Goal: Transaction & Acquisition: Purchase product/service

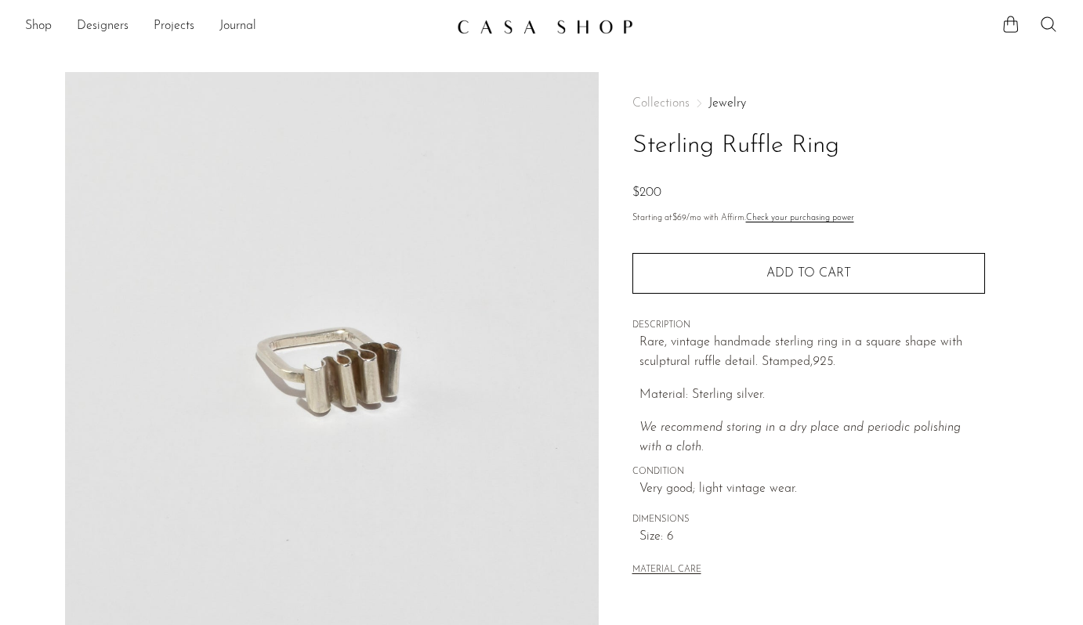
click at [585, 21] on img at bounding box center [545, 27] width 176 height 16
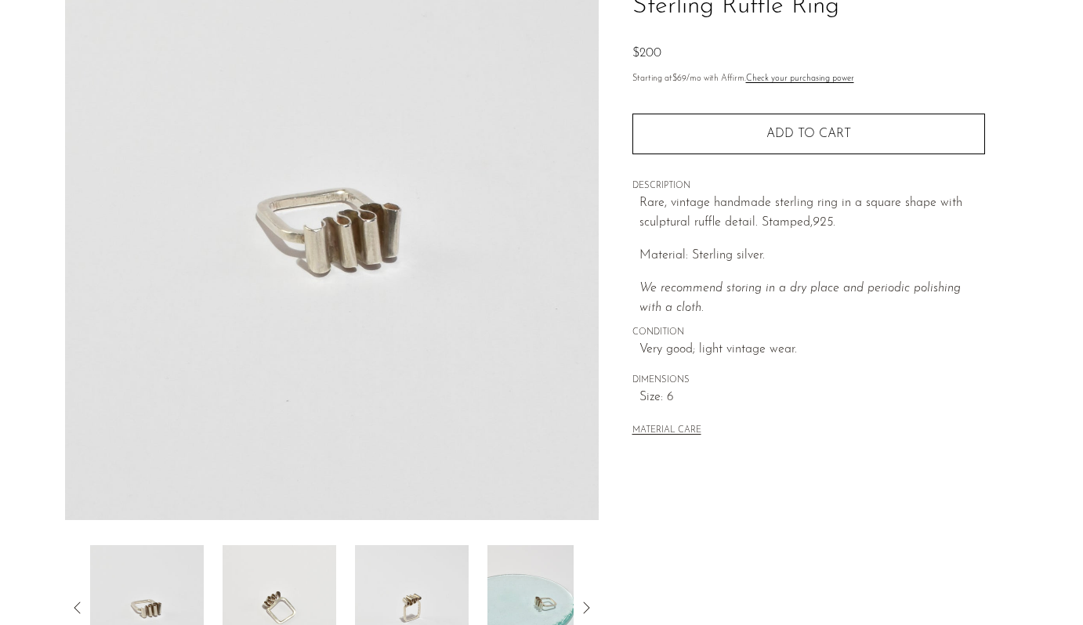
scroll to position [200, 0]
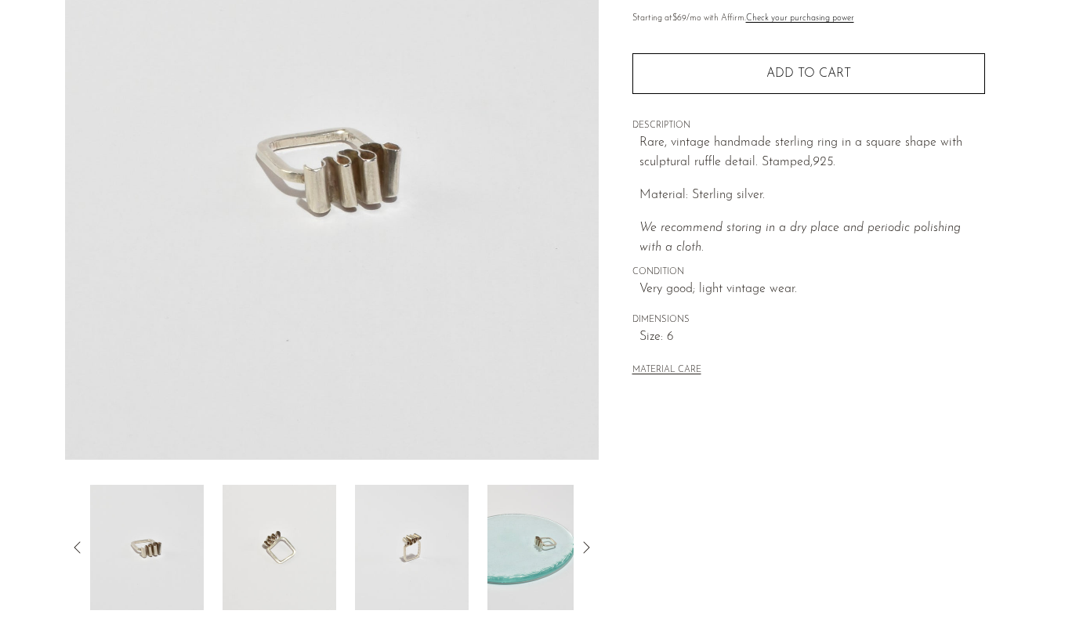
click at [295, 548] on img at bounding box center [280, 547] width 114 height 125
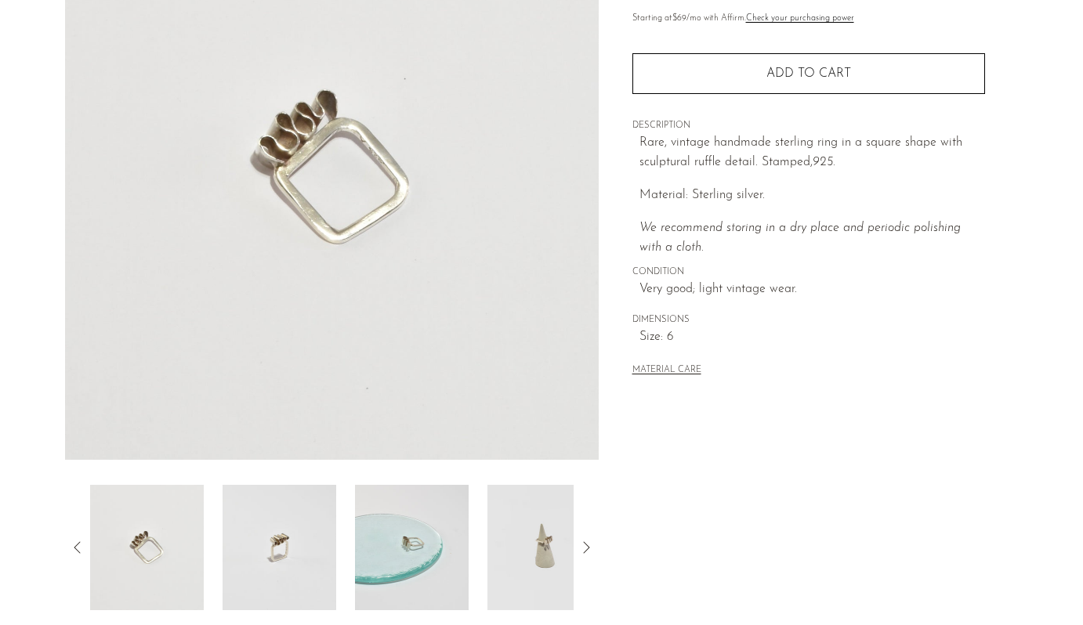
click at [287, 525] on img at bounding box center [280, 547] width 114 height 125
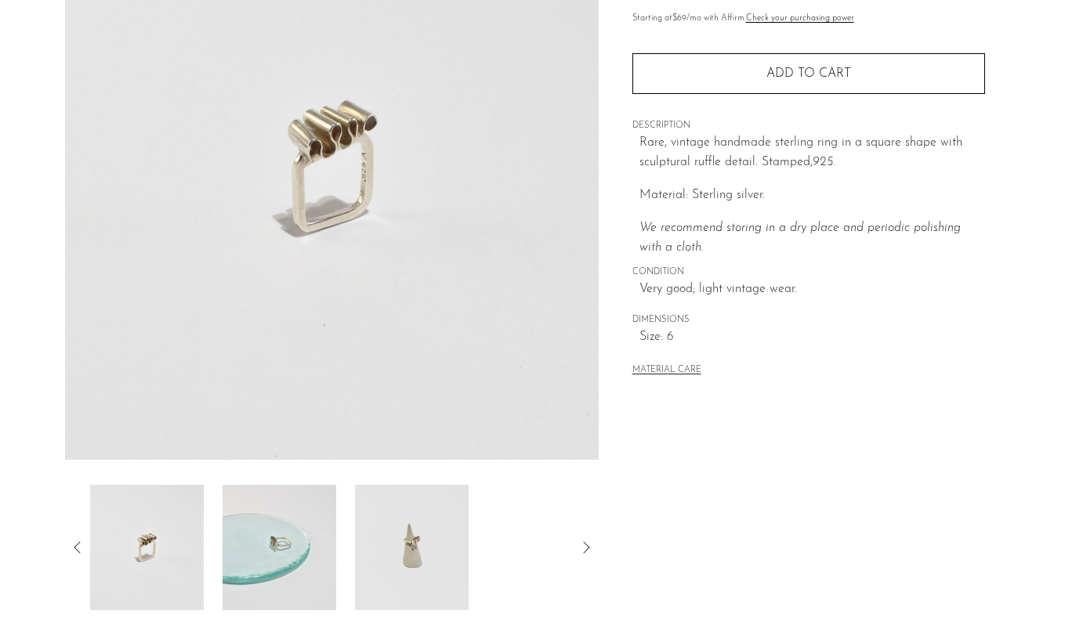
click at [81, 547] on icon at bounding box center [77, 547] width 19 height 19
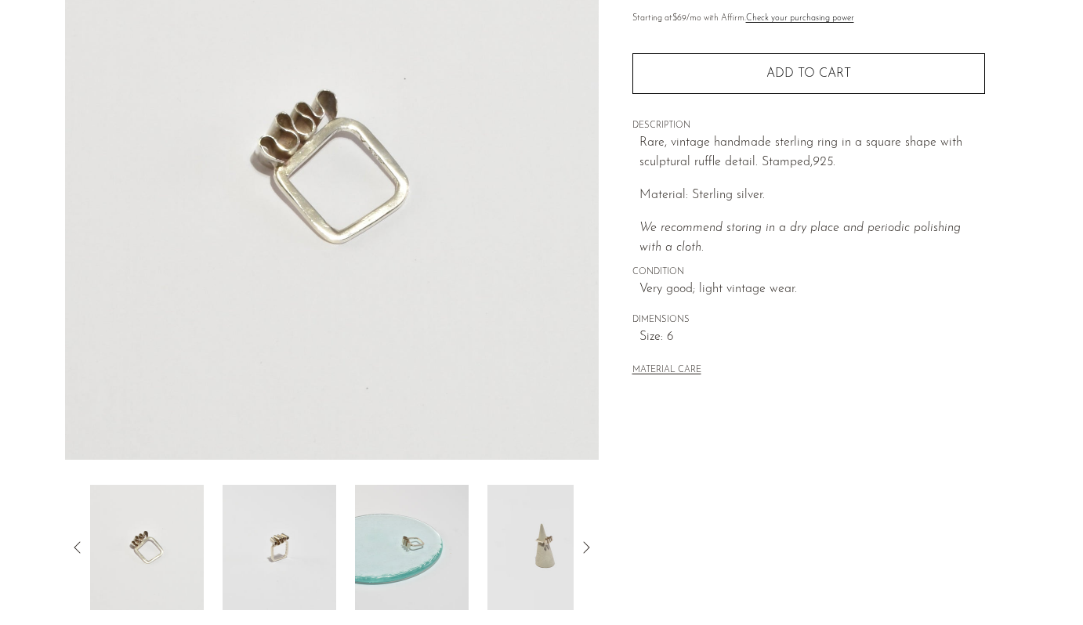
click at [139, 540] on img at bounding box center [147, 547] width 114 height 125
click at [74, 545] on icon at bounding box center [77, 547] width 19 height 19
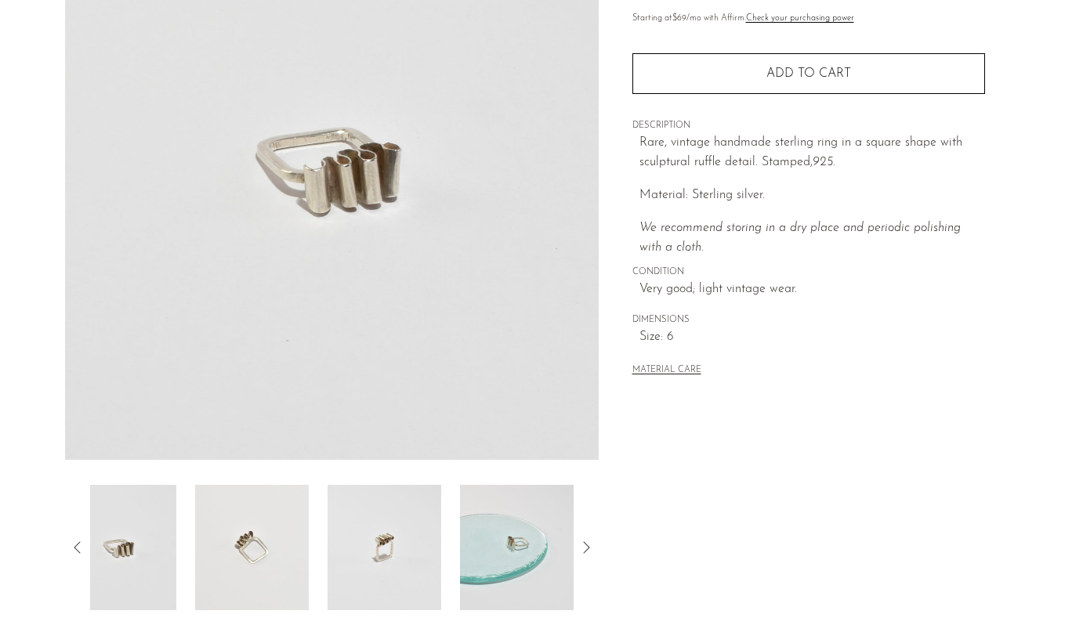
click at [74, 545] on icon at bounding box center [77, 547] width 19 height 19
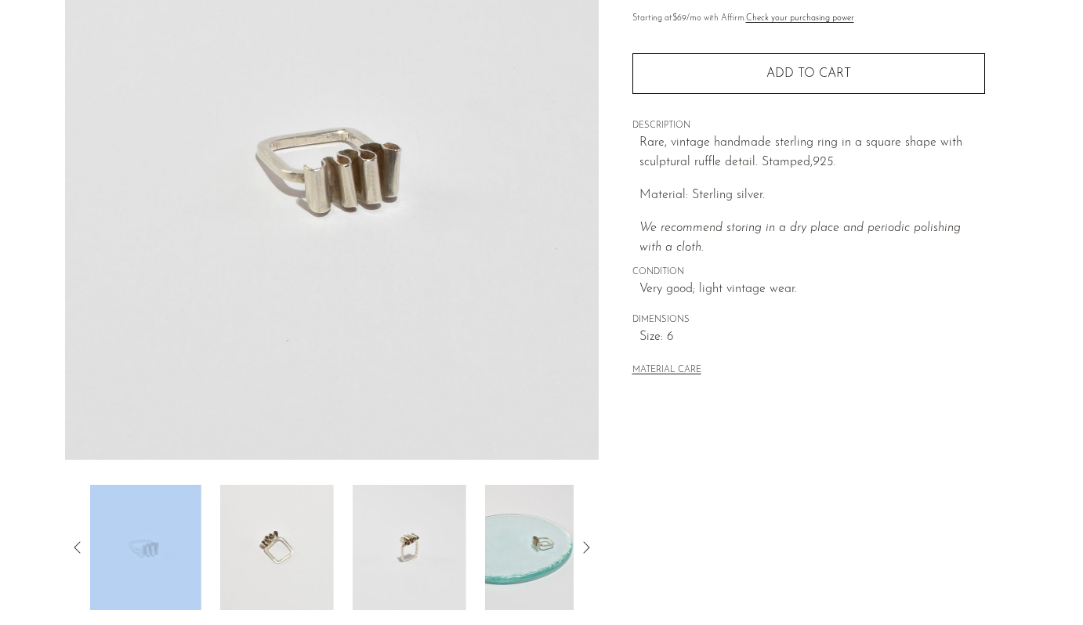
click at [74, 545] on icon at bounding box center [77, 547] width 19 height 19
click at [174, 558] on img at bounding box center [147, 547] width 114 height 125
click at [437, 530] on img at bounding box center [412, 547] width 114 height 125
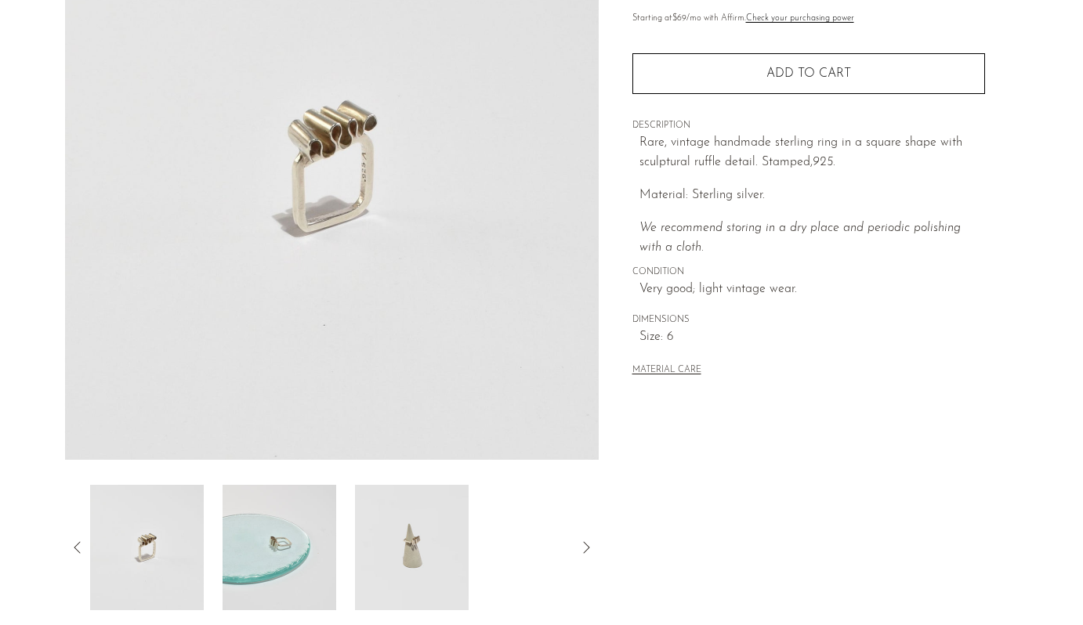
click at [289, 534] on img at bounding box center [280, 547] width 114 height 125
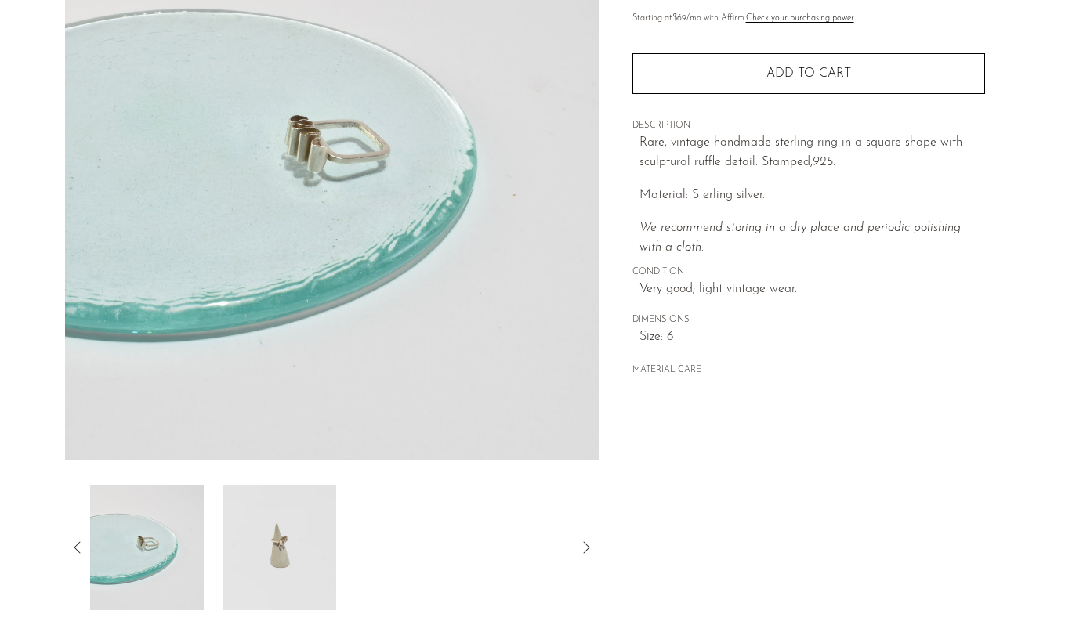
click at [295, 542] on img at bounding box center [280, 547] width 114 height 125
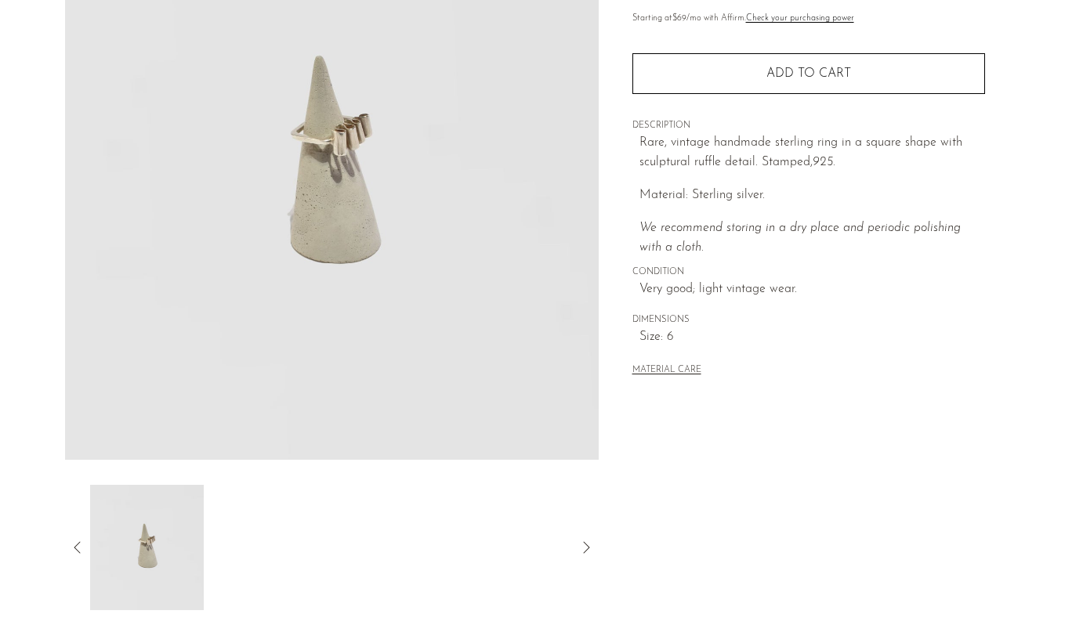
click at [949, 498] on div "Collections Jewelry Sterling Ruffle Ring $200 Starting at $69 /mo with Affirm. …" at bounding box center [808, 241] width 419 height 738
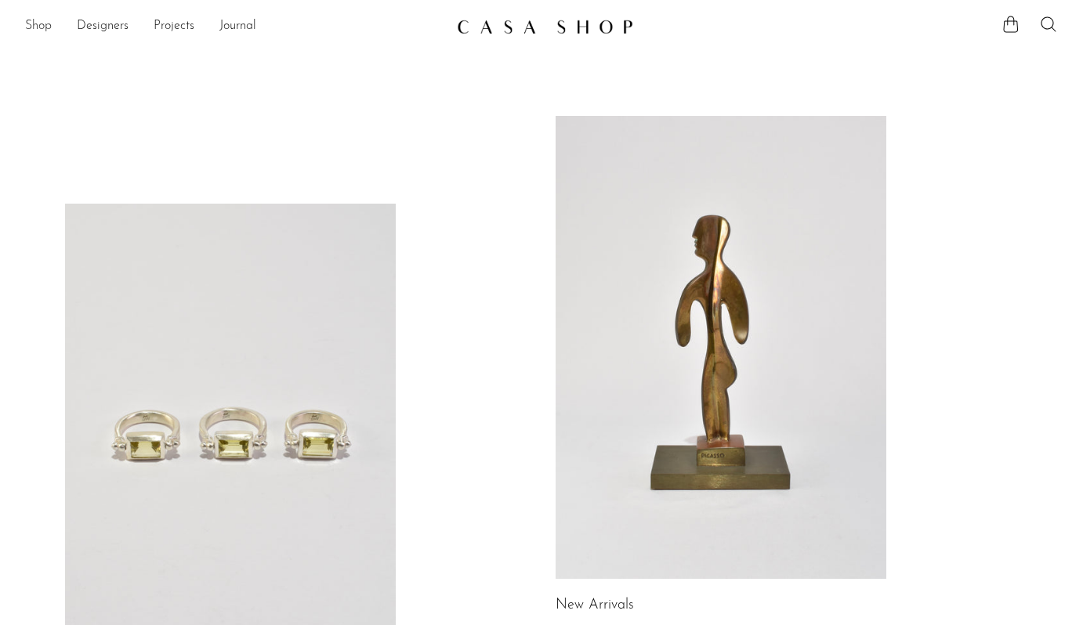
click at [42, 26] on link "Shop" at bounding box center [38, 26] width 27 height 20
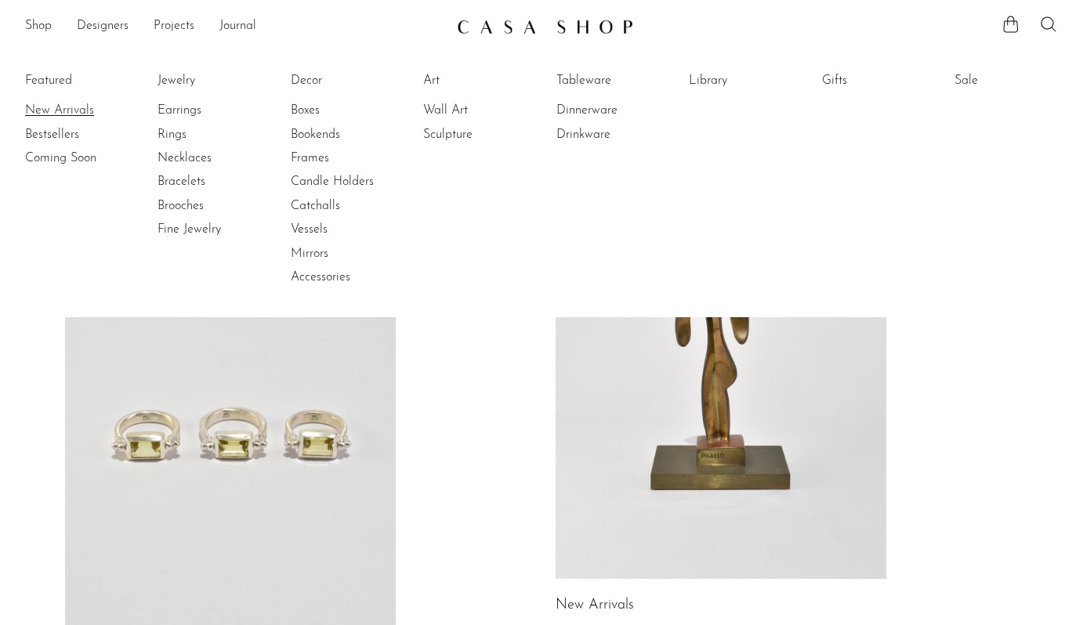
click at [60, 108] on link "New Arrivals" at bounding box center [84, 110] width 118 height 17
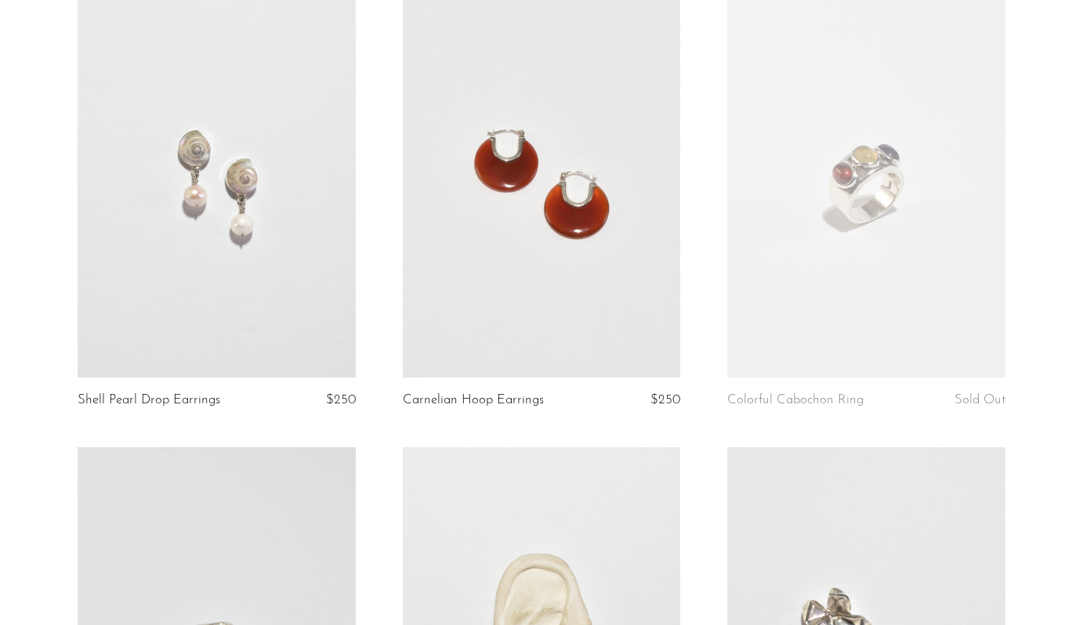
scroll to position [190, 0]
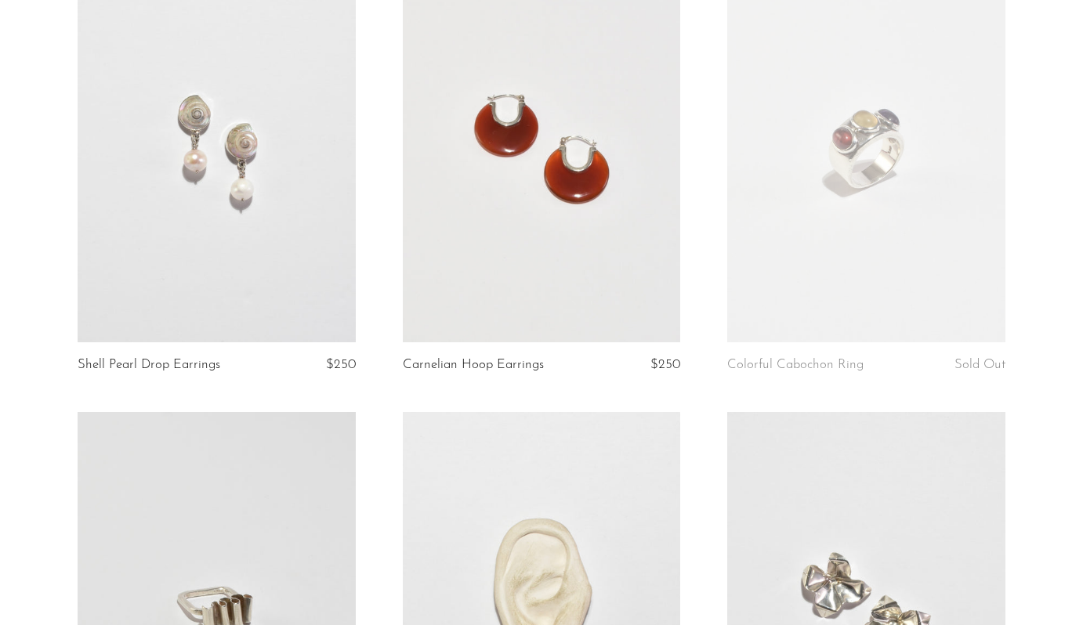
click at [886, 179] on link at bounding box center [866, 148] width 278 height 389
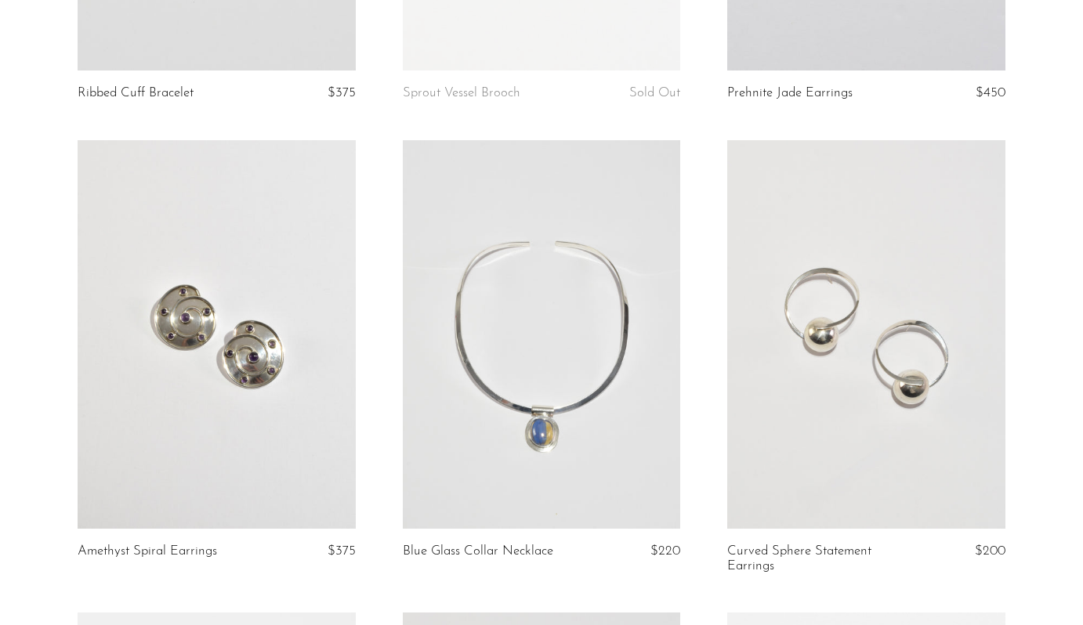
scroll to position [2425, 0]
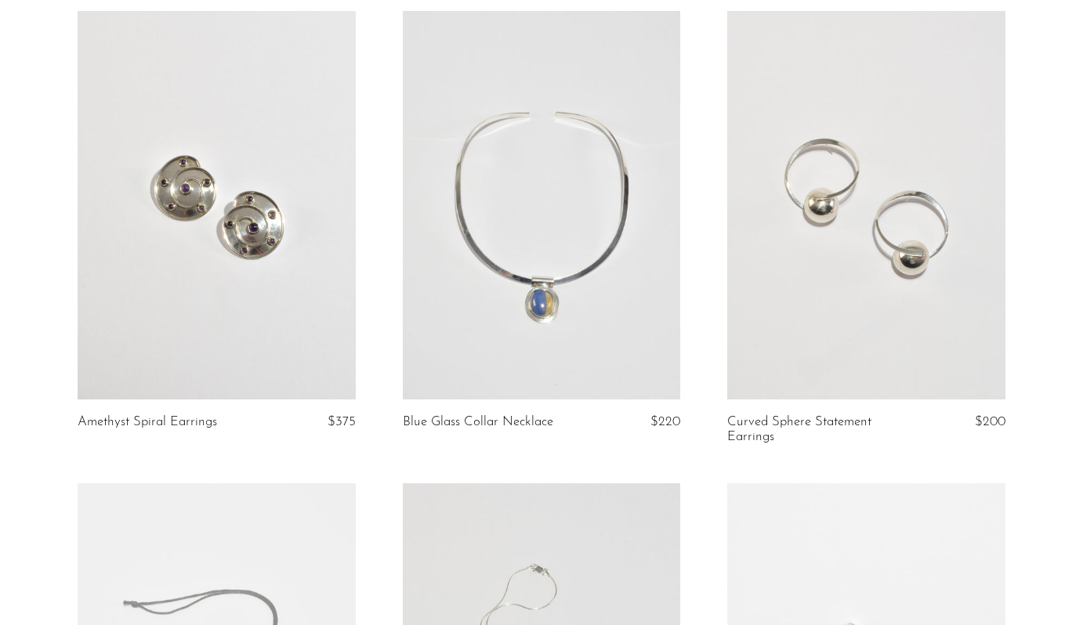
click at [560, 199] on link at bounding box center [542, 205] width 278 height 389
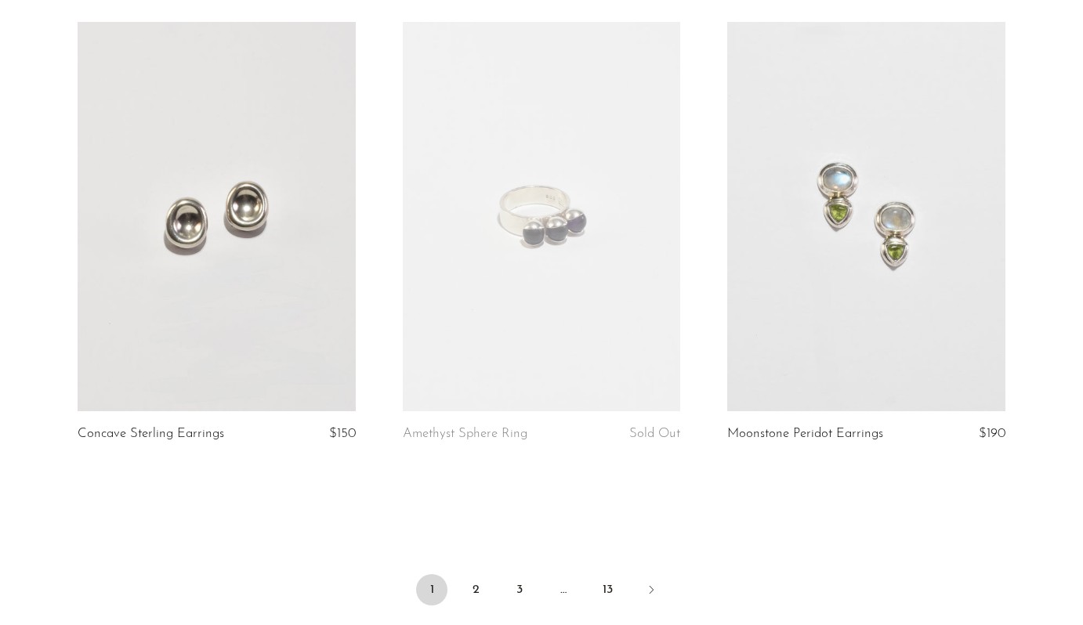
scroll to position [5286, 0]
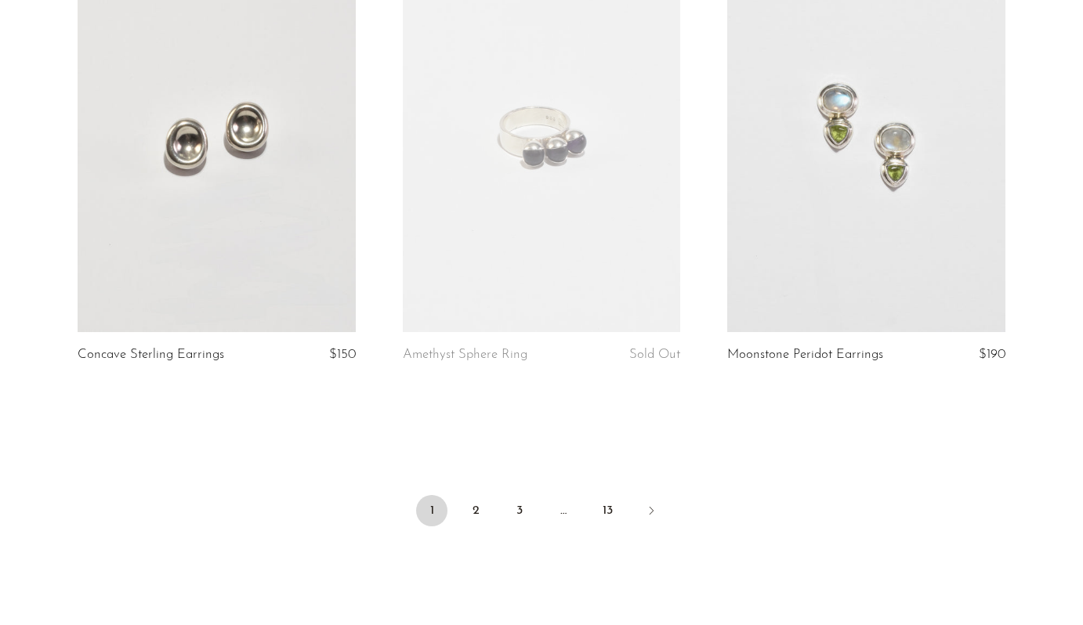
click at [564, 160] on link at bounding box center [542, 137] width 278 height 389
click at [474, 520] on link "2" at bounding box center [475, 510] width 31 height 31
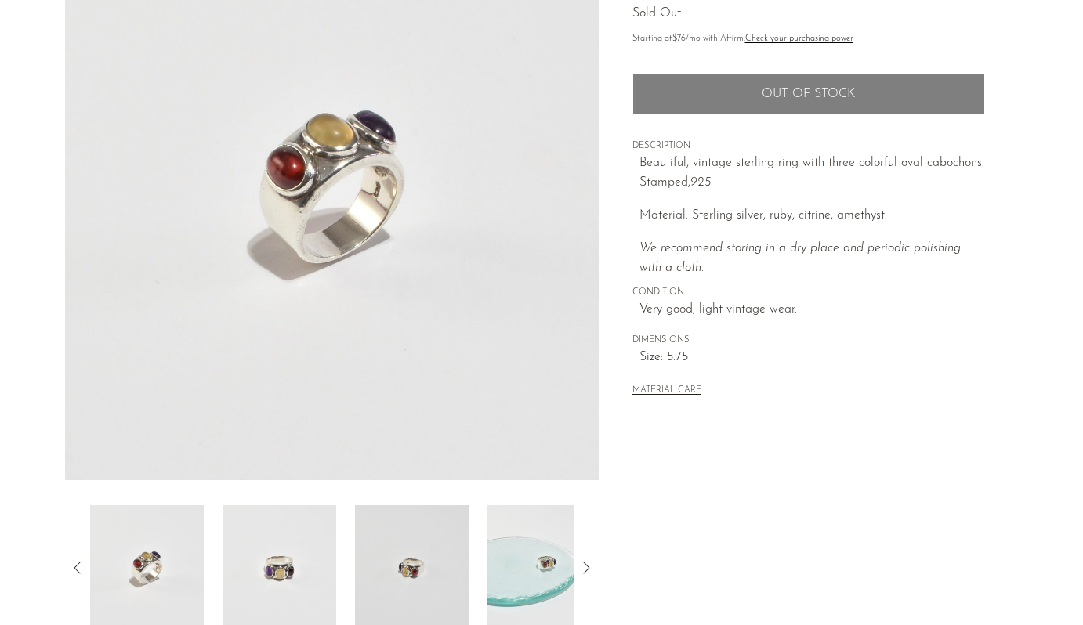
scroll to position [241, 0]
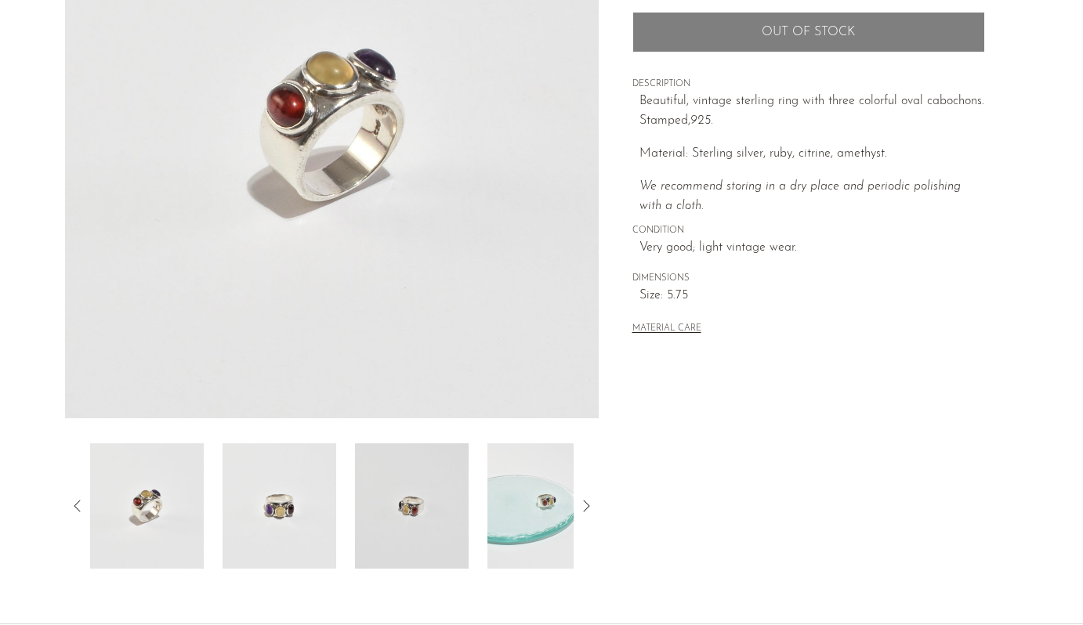
click at [284, 505] on img at bounding box center [280, 506] width 114 height 125
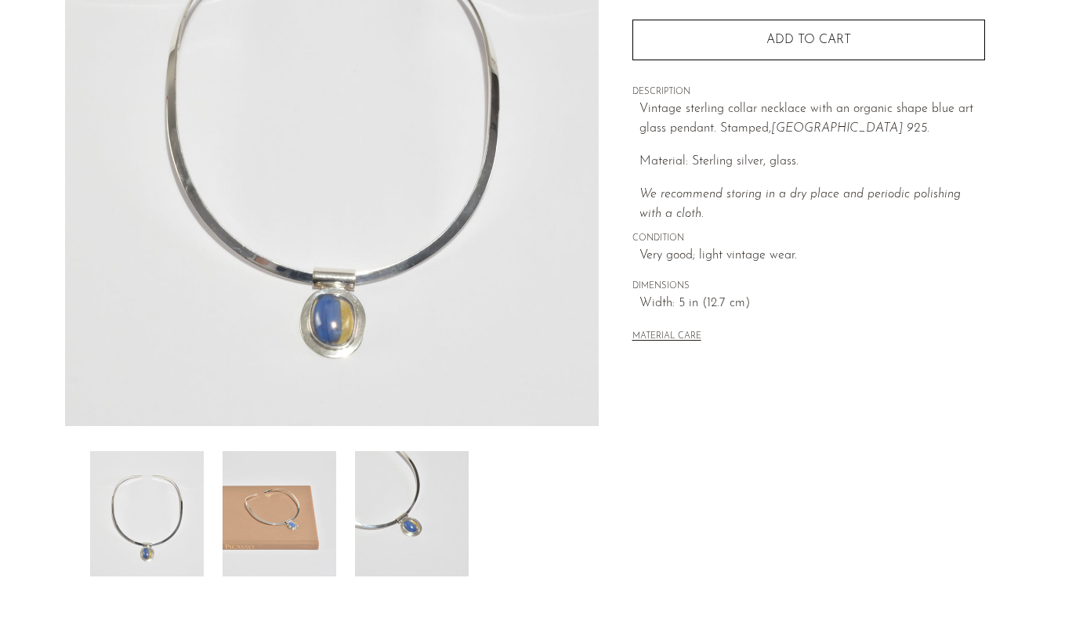
scroll to position [200, 0]
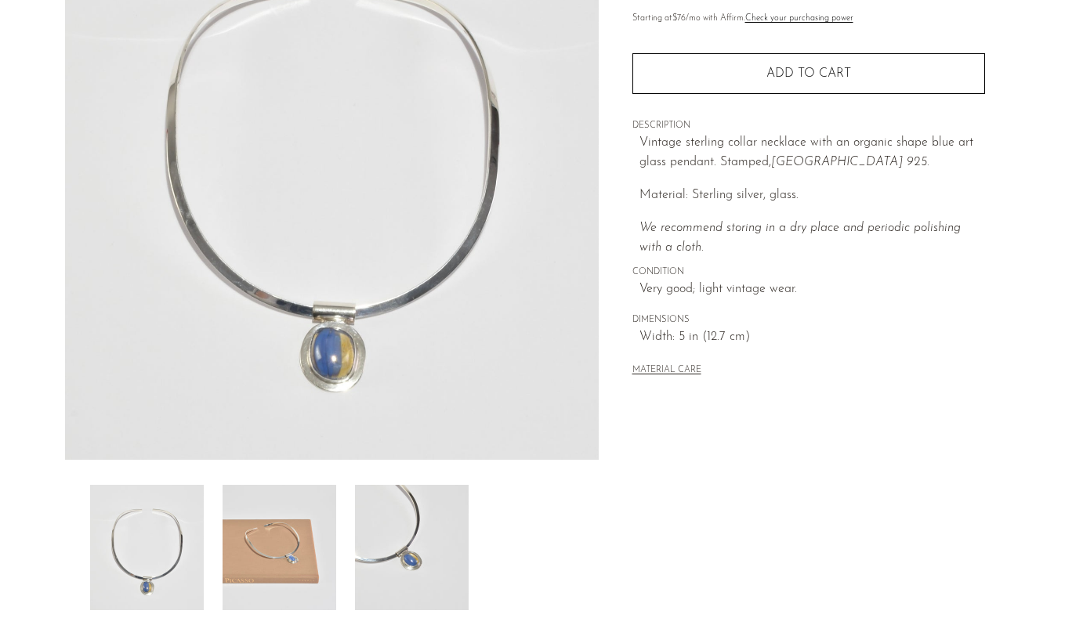
click at [298, 519] on img at bounding box center [280, 547] width 114 height 125
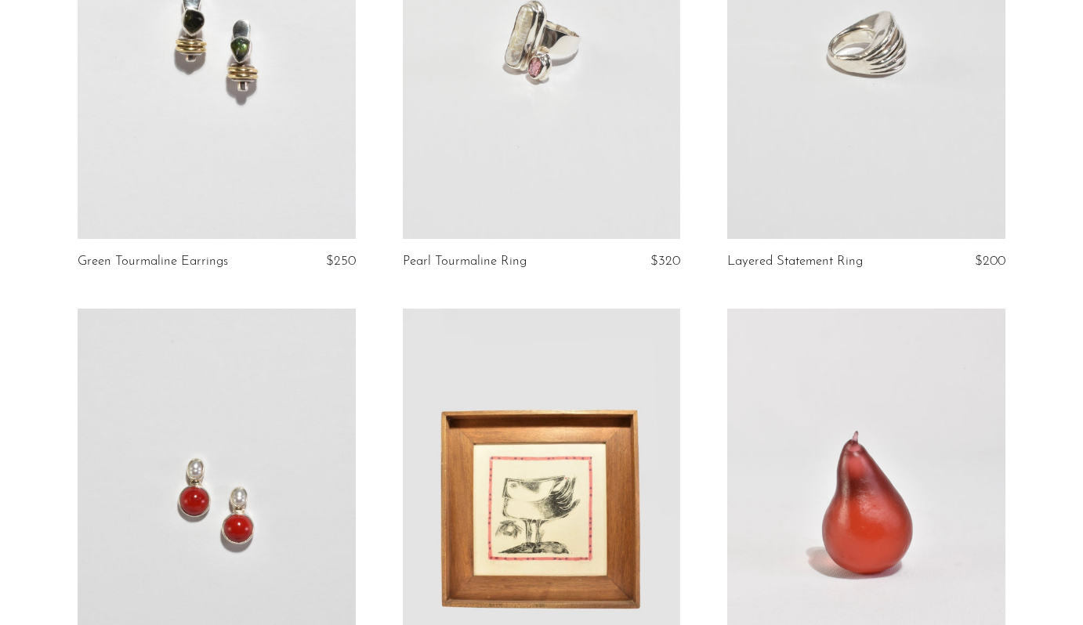
scroll to position [502, 0]
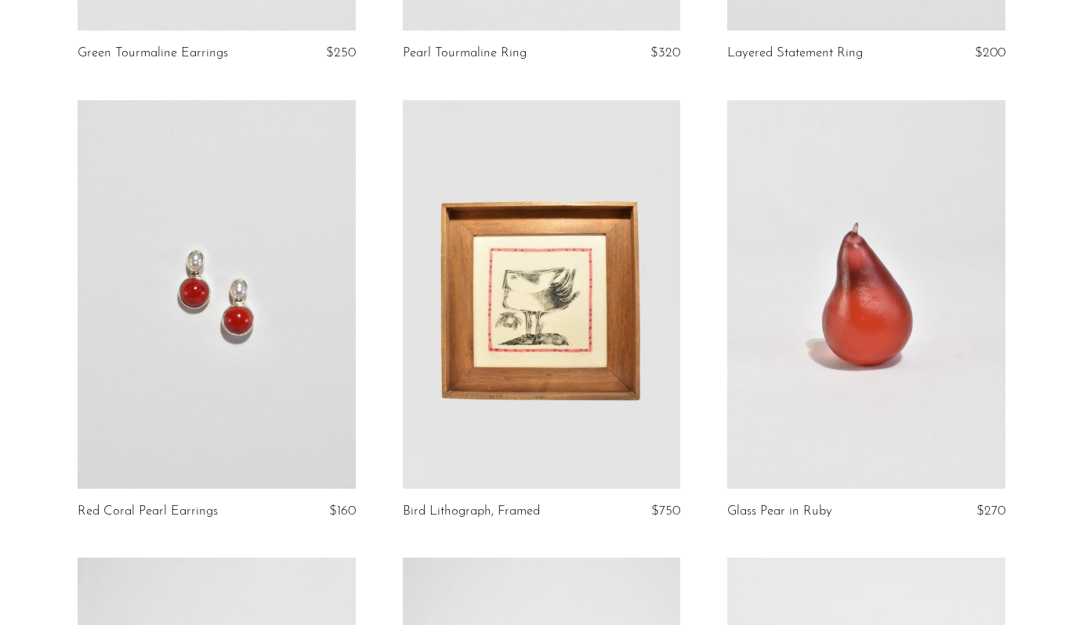
click at [248, 293] on link at bounding box center [217, 294] width 278 height 389
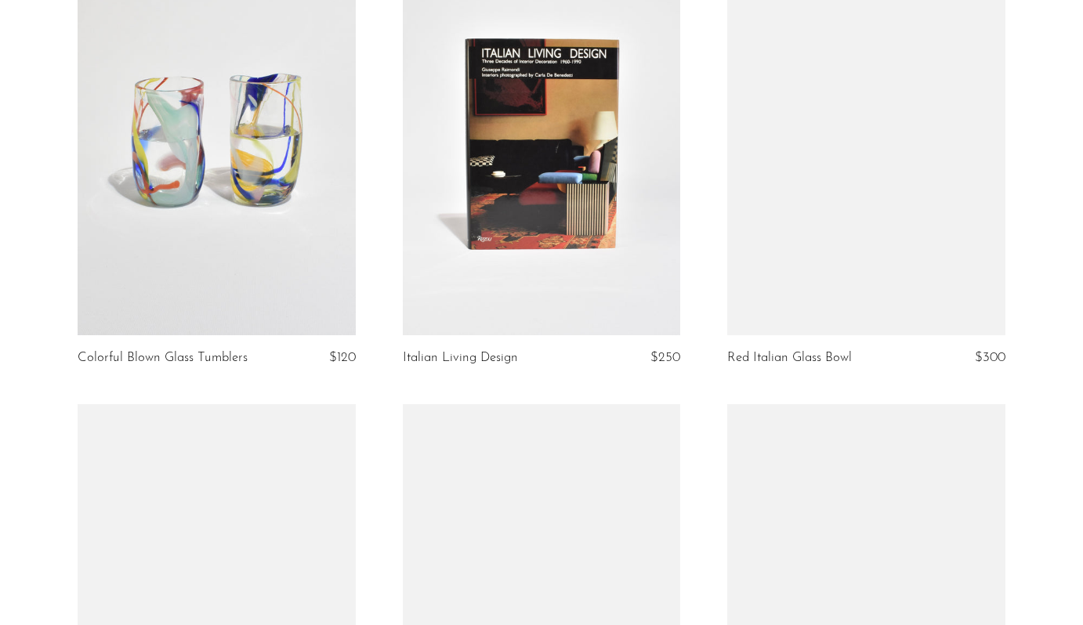
scroll to position [1706, 0]
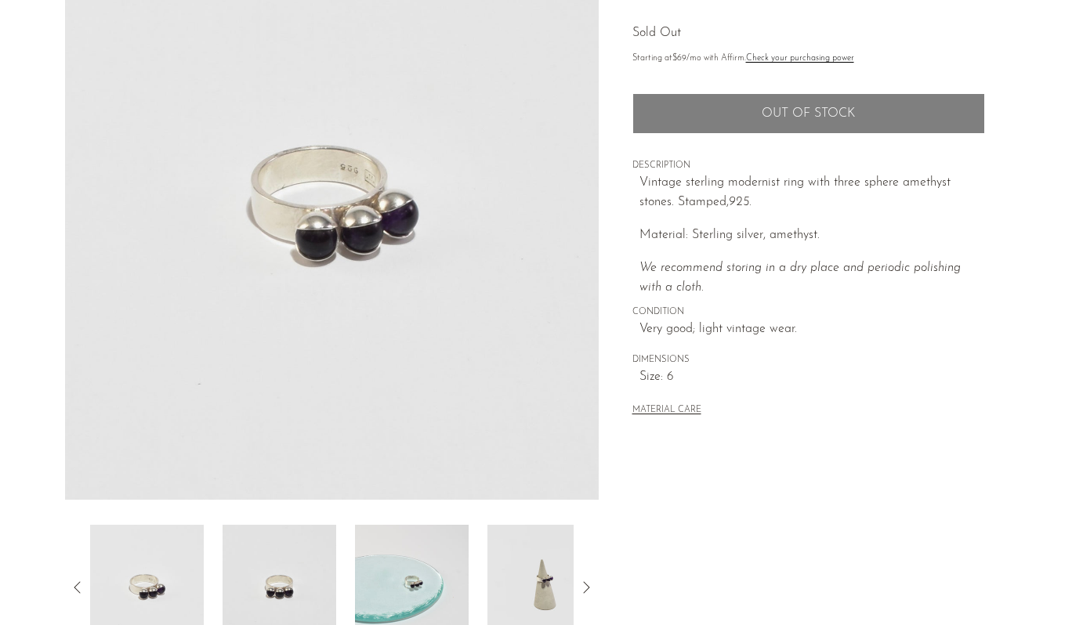
scroll to position [182, 0]
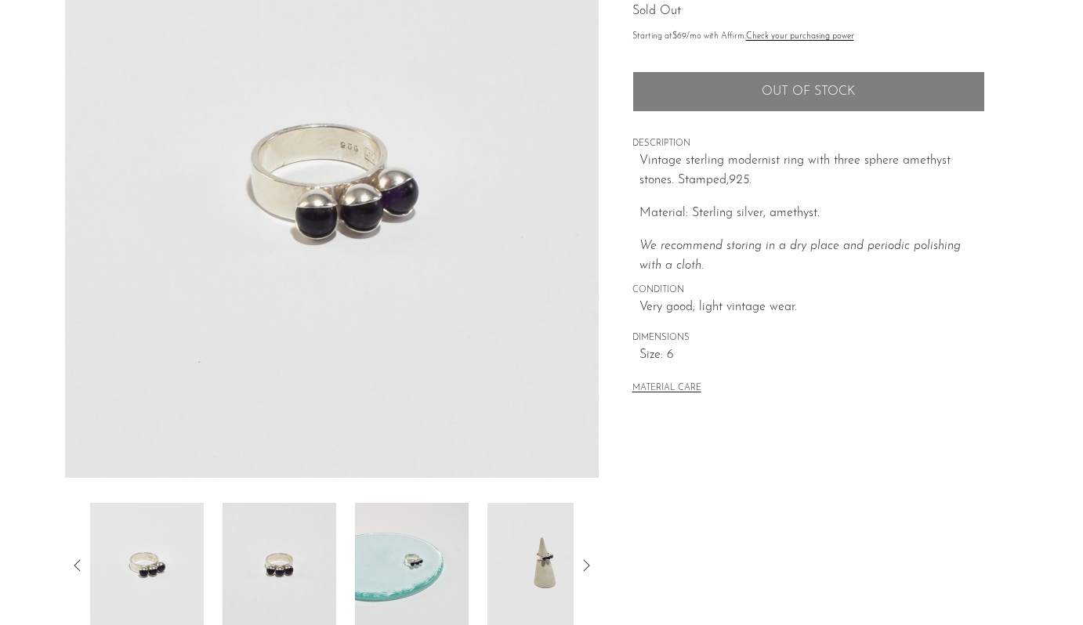
click at [304, 573] on img at bounding box center [280, 565] width 114 height 125
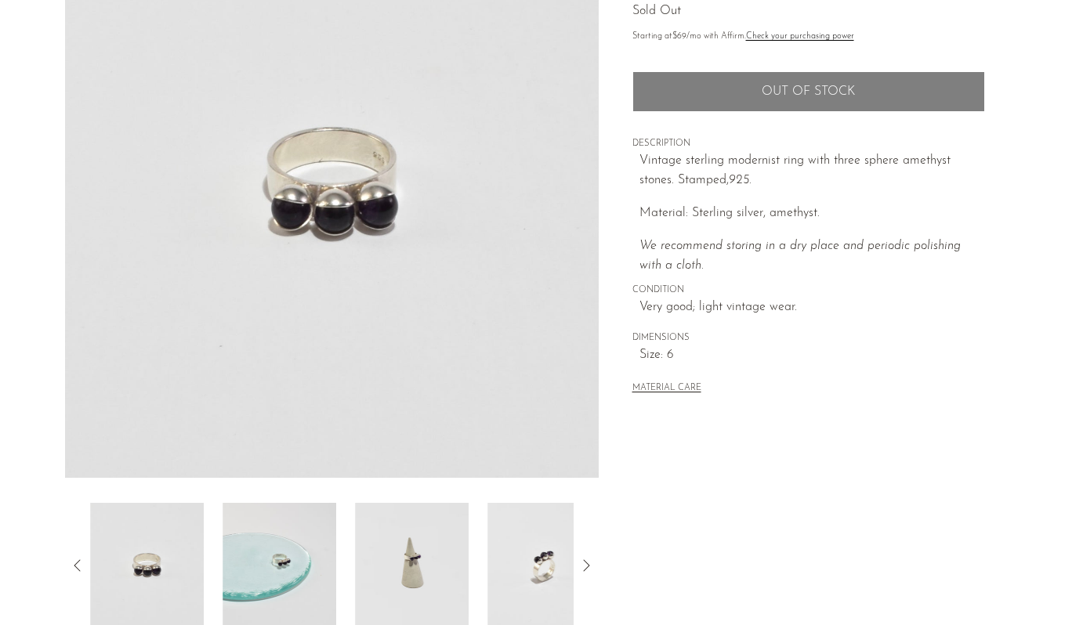
click at [303, 560] on img at bounding box center [280, 565] width 114 height 125
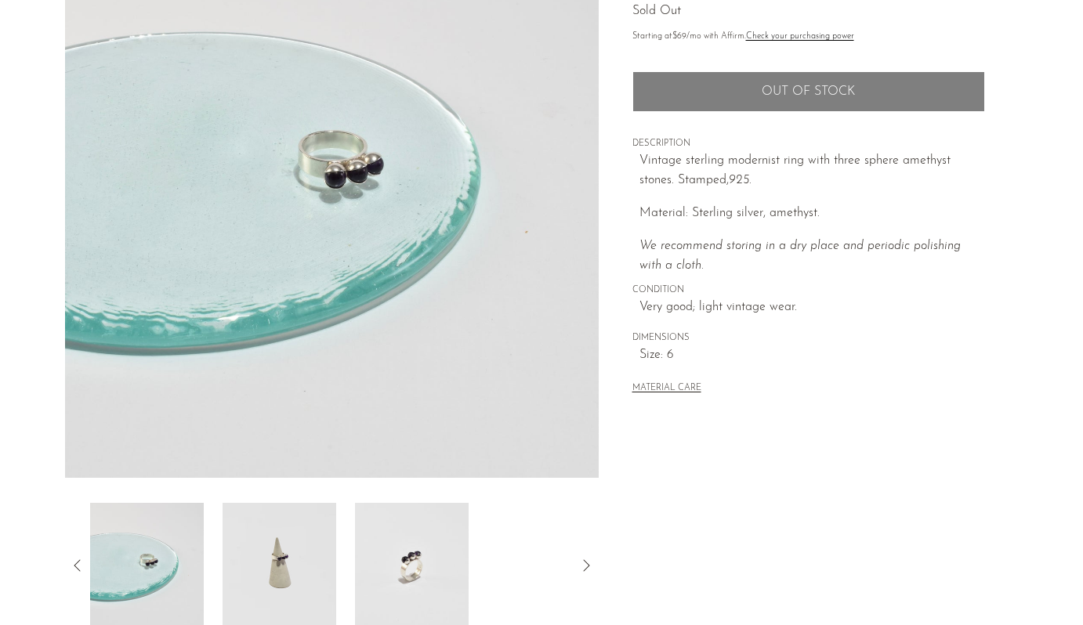
click at [406, 548] on img at bounding box center [412, 565] width 114 height 125
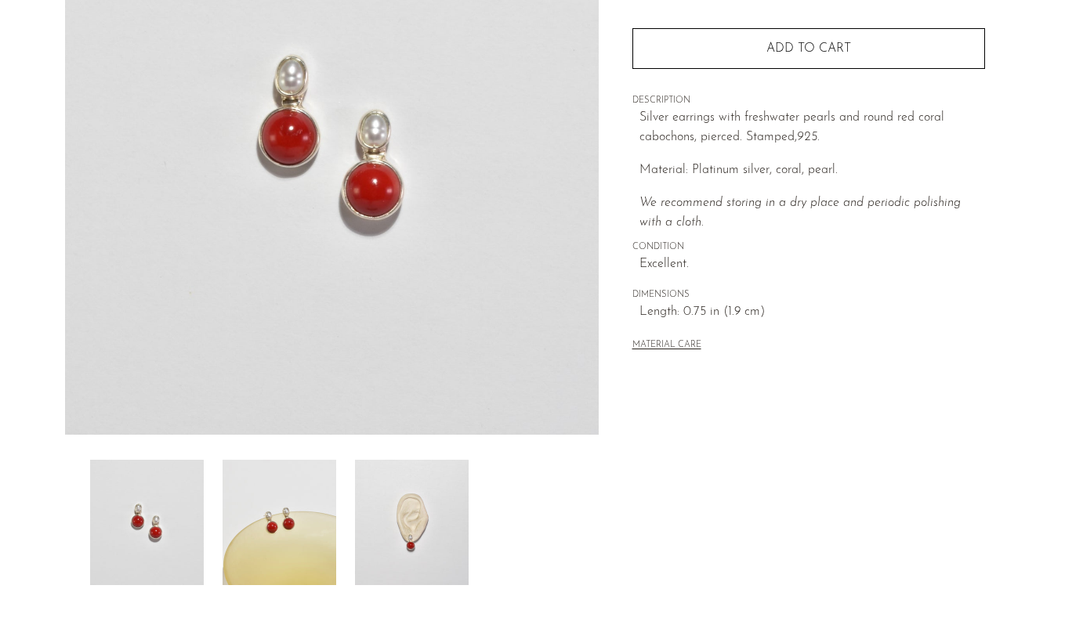
scroll to position [194, 0]
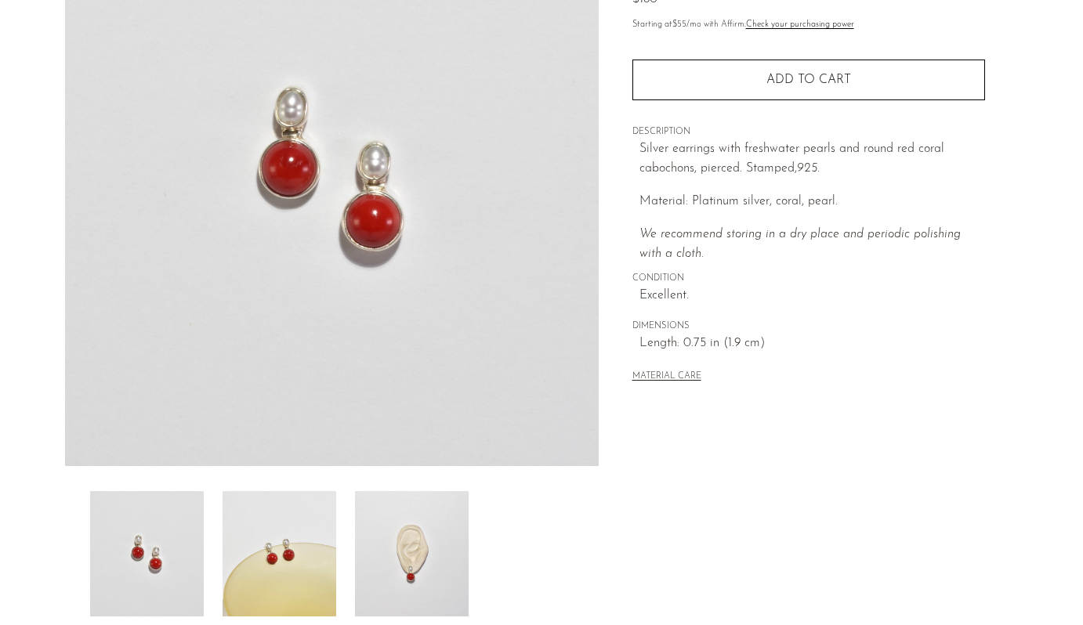
click at [290, 538] on img at bounding box center [280, 553] width 114 height 125
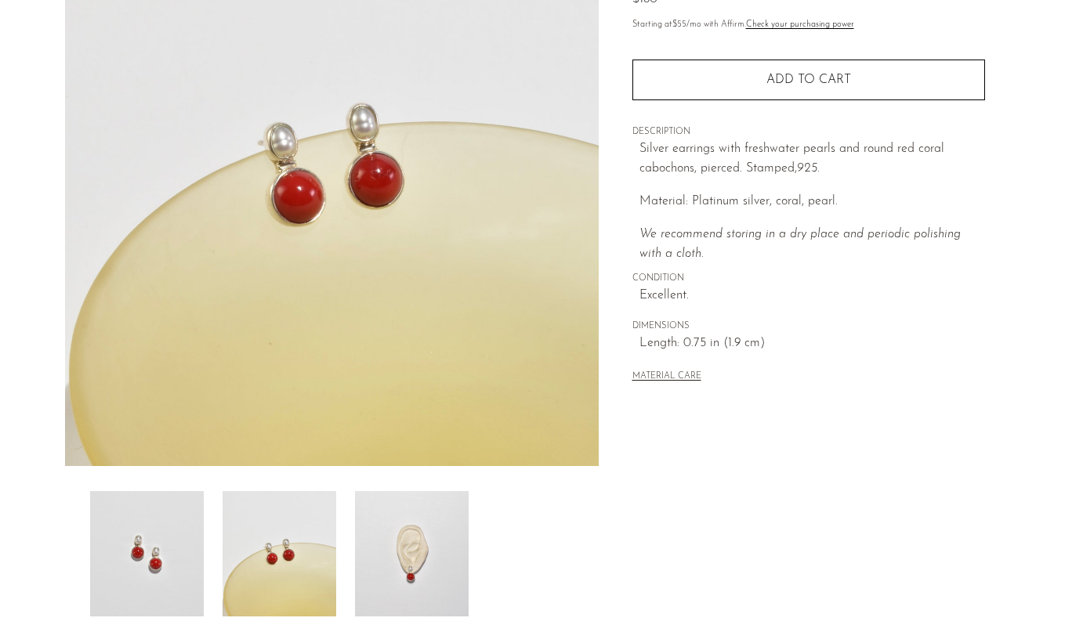
click at [381, 473] on div at bounding box center [332, 248] width 534 height 738
click at [401, 522] on img at bounding box center [412, 553] width 114 height 125
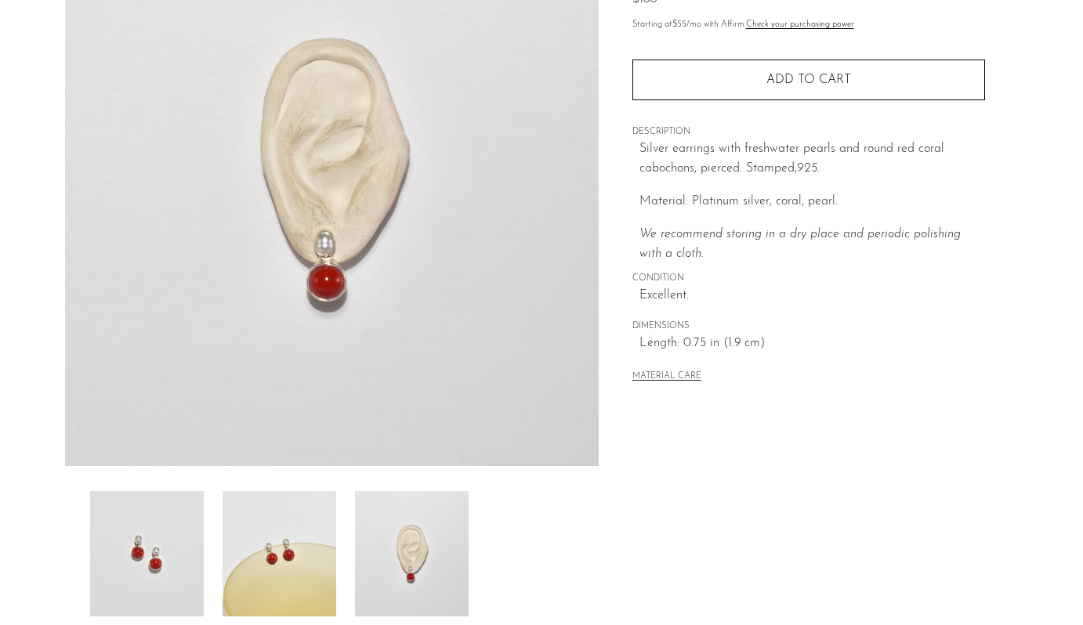
click at [132, 505] on img at bounding box center [147, 553] width 114 height 125
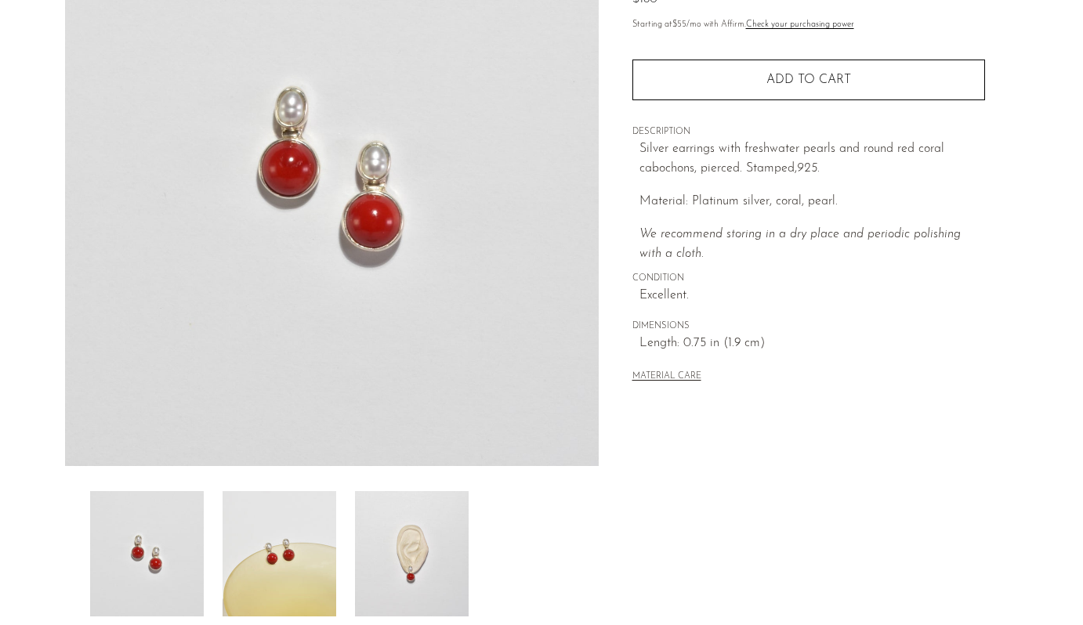
click at [444, 572] on img at bounding box center [412, 553] width 114 height 125
